Goal: Browse casually

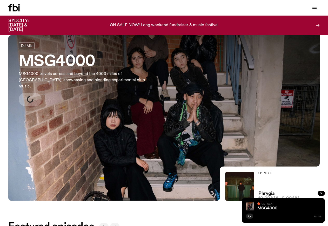
scroll to position [32, 0]
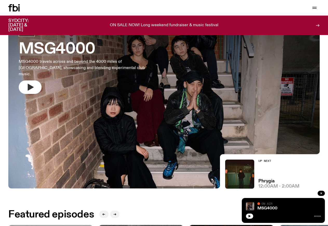
click at [32, 84] on icon "button" at bounding box center [31, 87] width 6 height 7
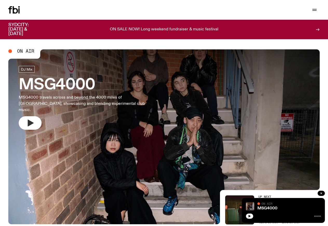
click at [29, 120] on icon "button" at bounding box center [31, 123] width 6 height 7
click at [35, 119] on button "button" at bounding box center [30, 123] width 23 height 14
